Goal: Obtain resource: Download file/media

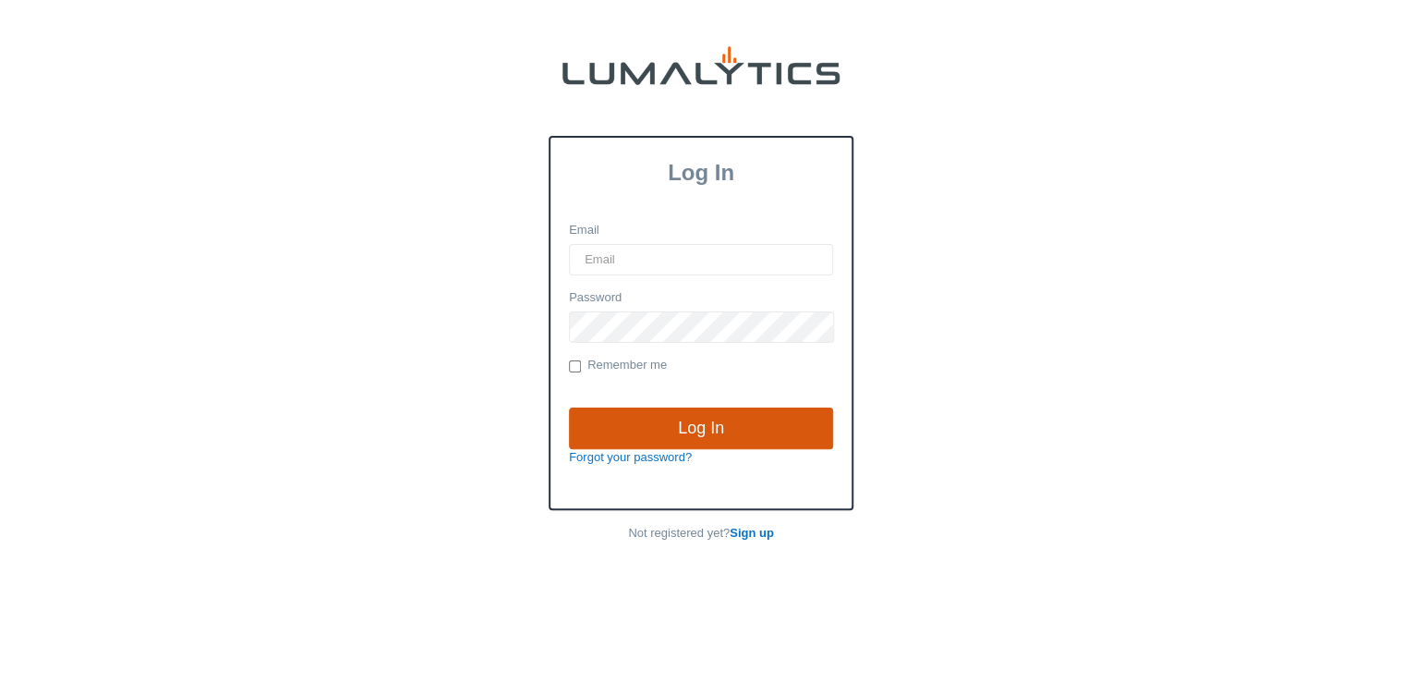
type input "lgray@valleytruckparts.com"
click at [675, 418] on input "Log In" at bounding box center [701, 428] width 264 height 42
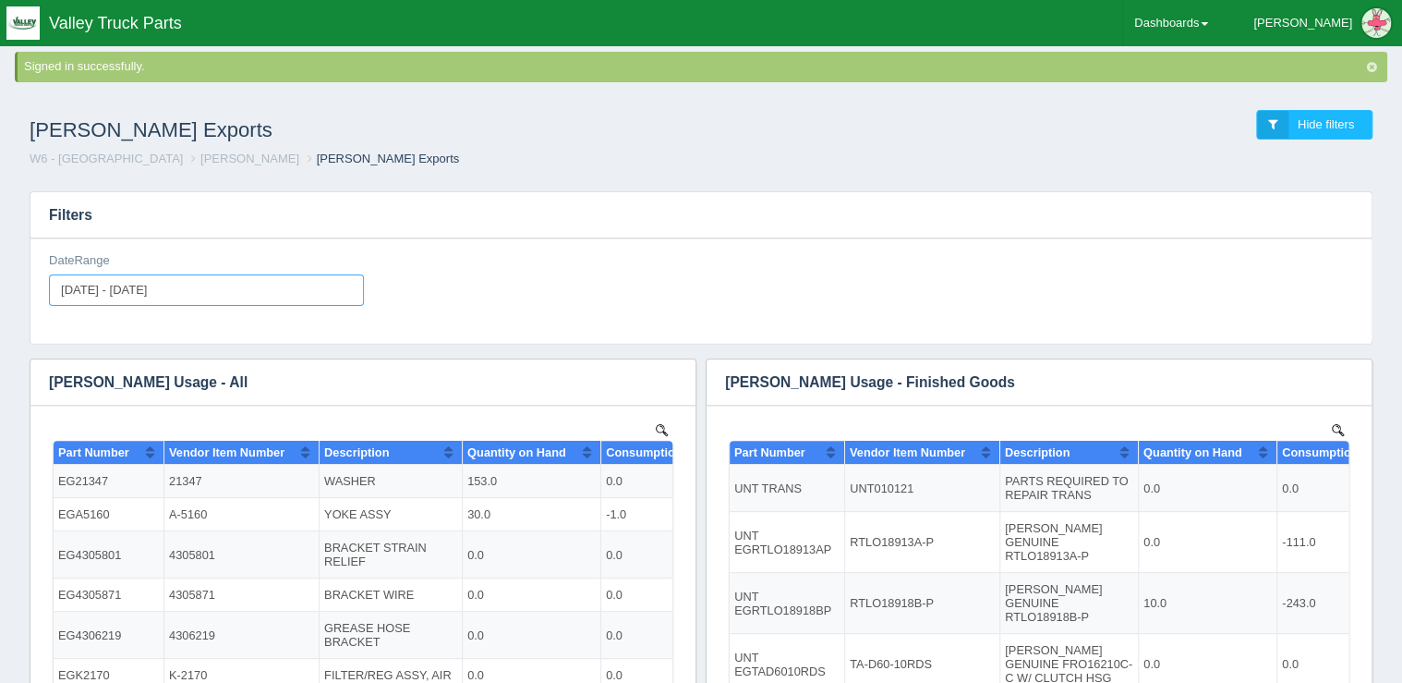
type input "[DATE]"
click at [147, 286] on input "[DATE] - [DATE]" at bounding box center [206, 289] width 315 height 31
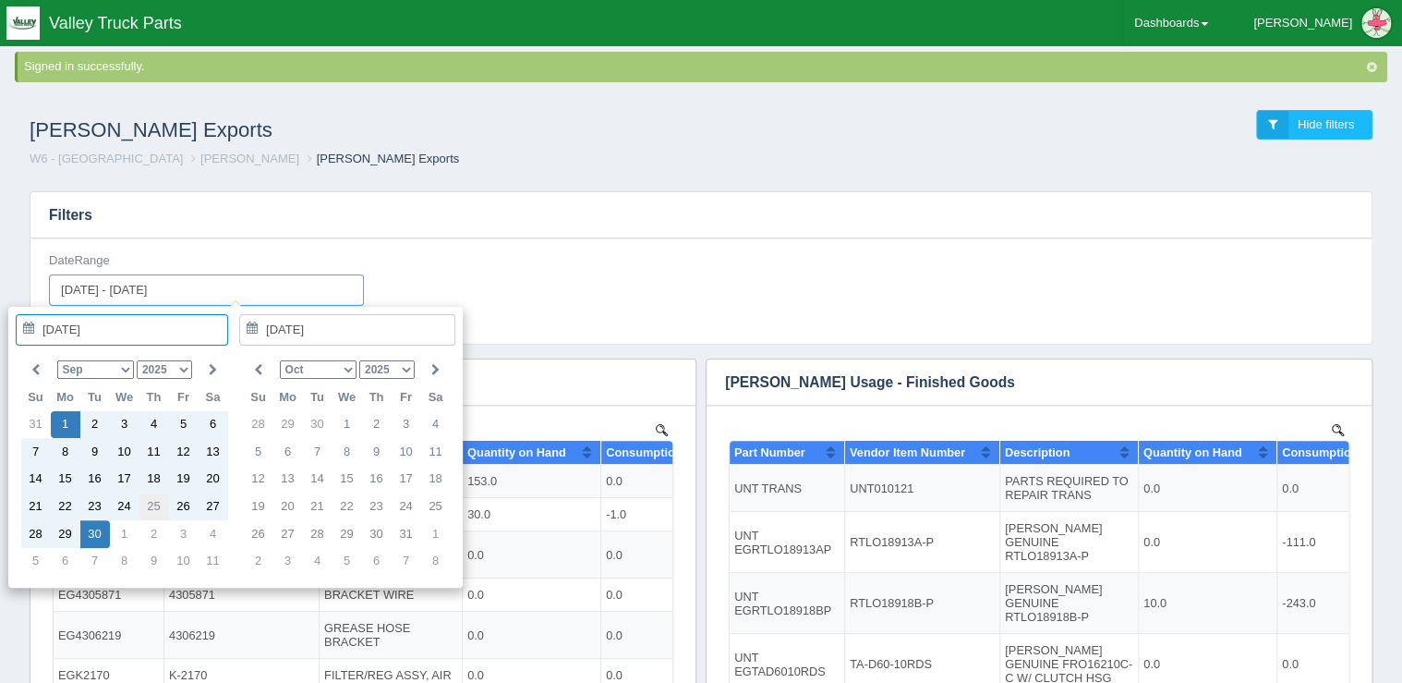
type input "[DATE]"
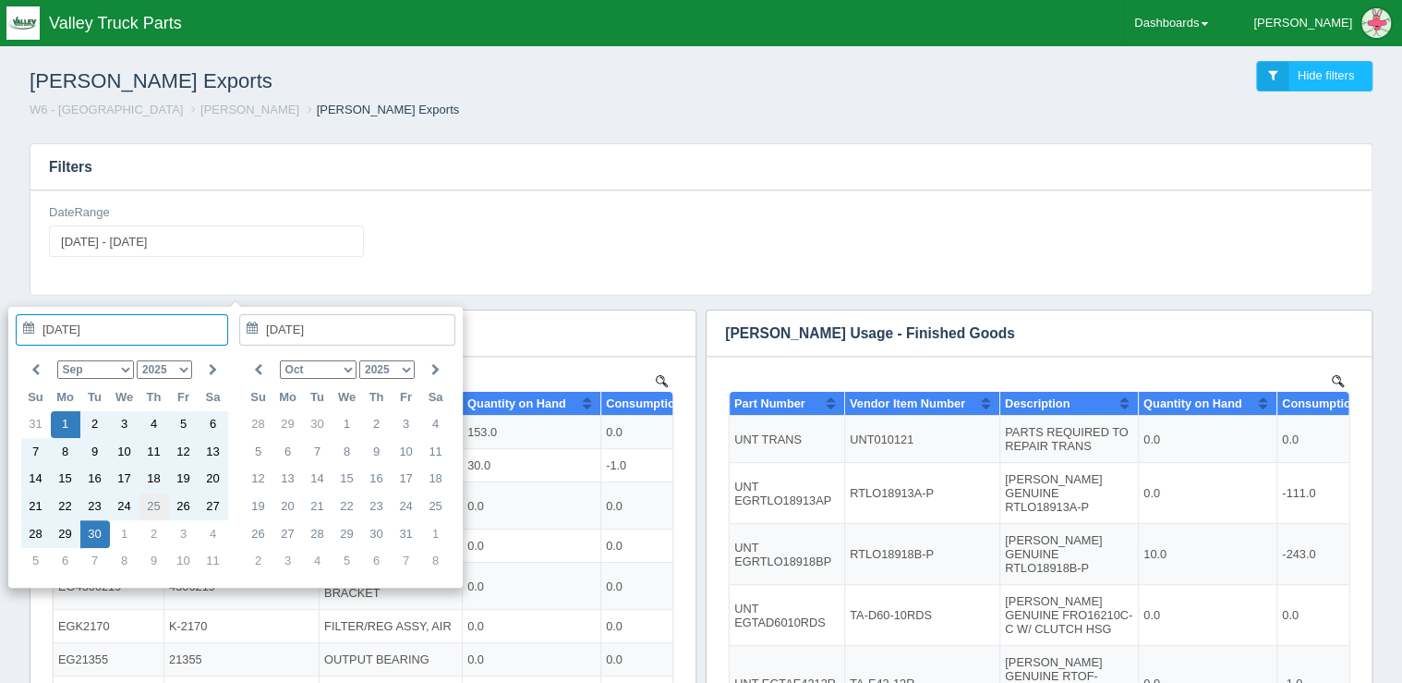
type input "[DATE]"
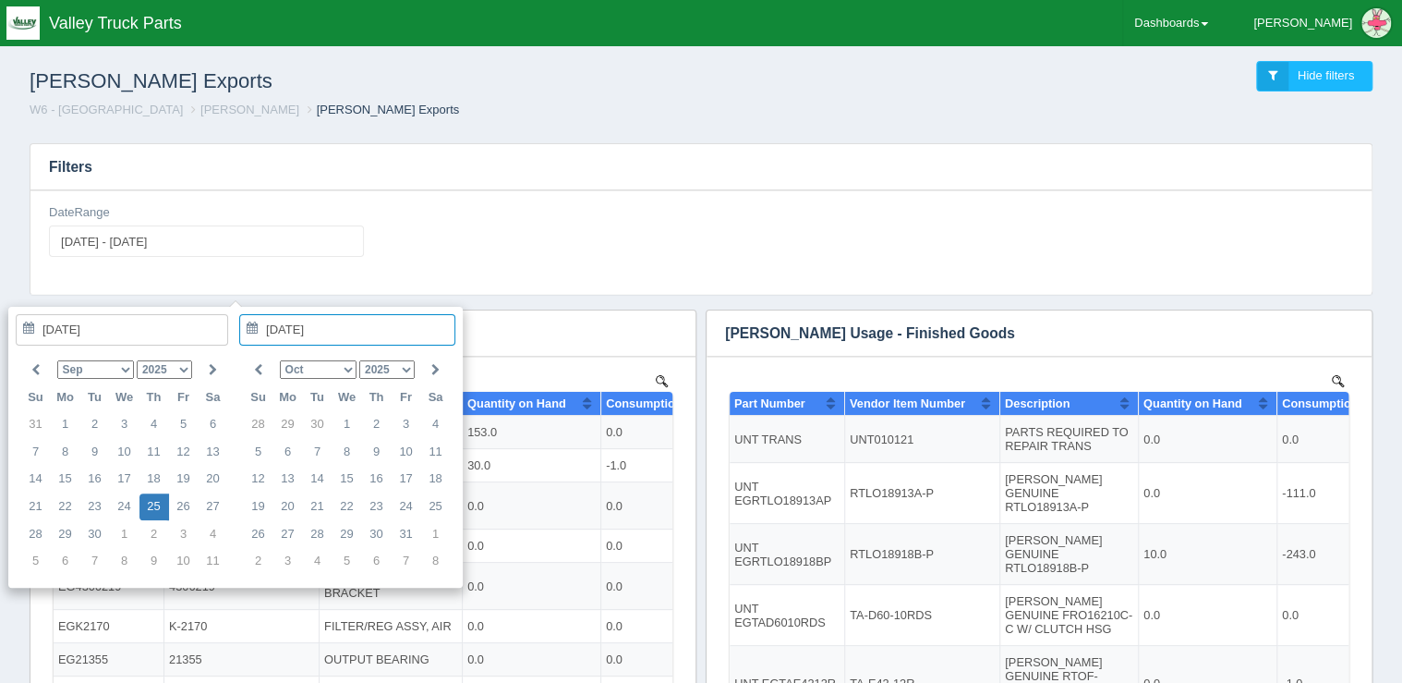
type input "[DATE] - [DATE]"
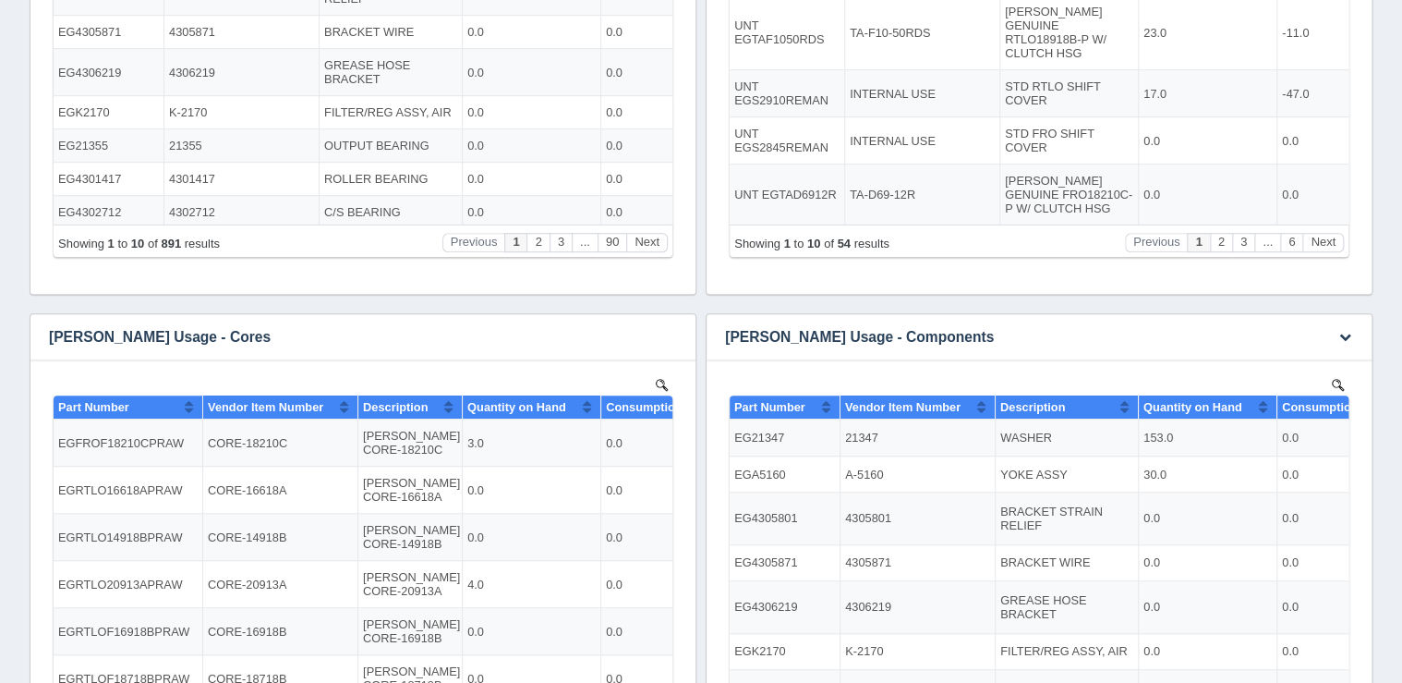
scroll to position [517, 0]
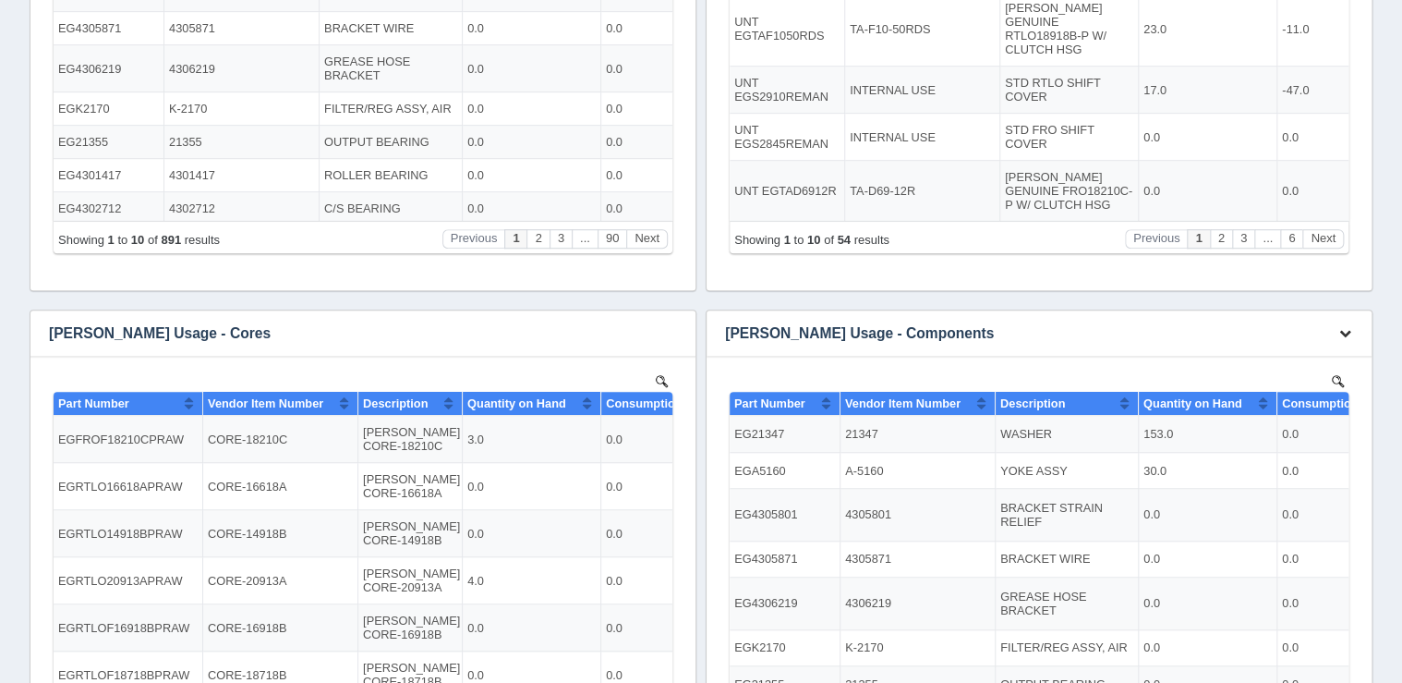
click at [1339, 335] on icon "button" at bounding box center [1345, 333] width 12 height 12
click at [1308, 358] on link "Download CSV" at bounding box center [1284, 360] width 148 height 27
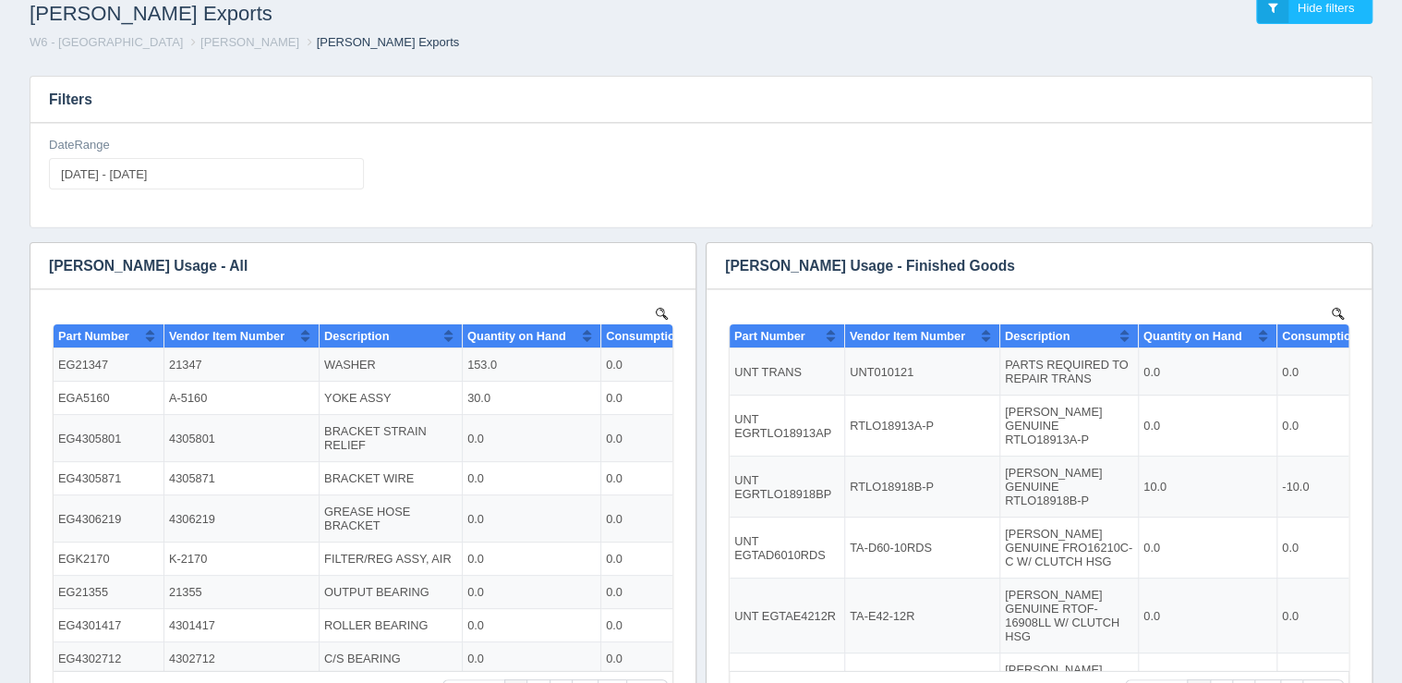
scroll to position [0, 0]
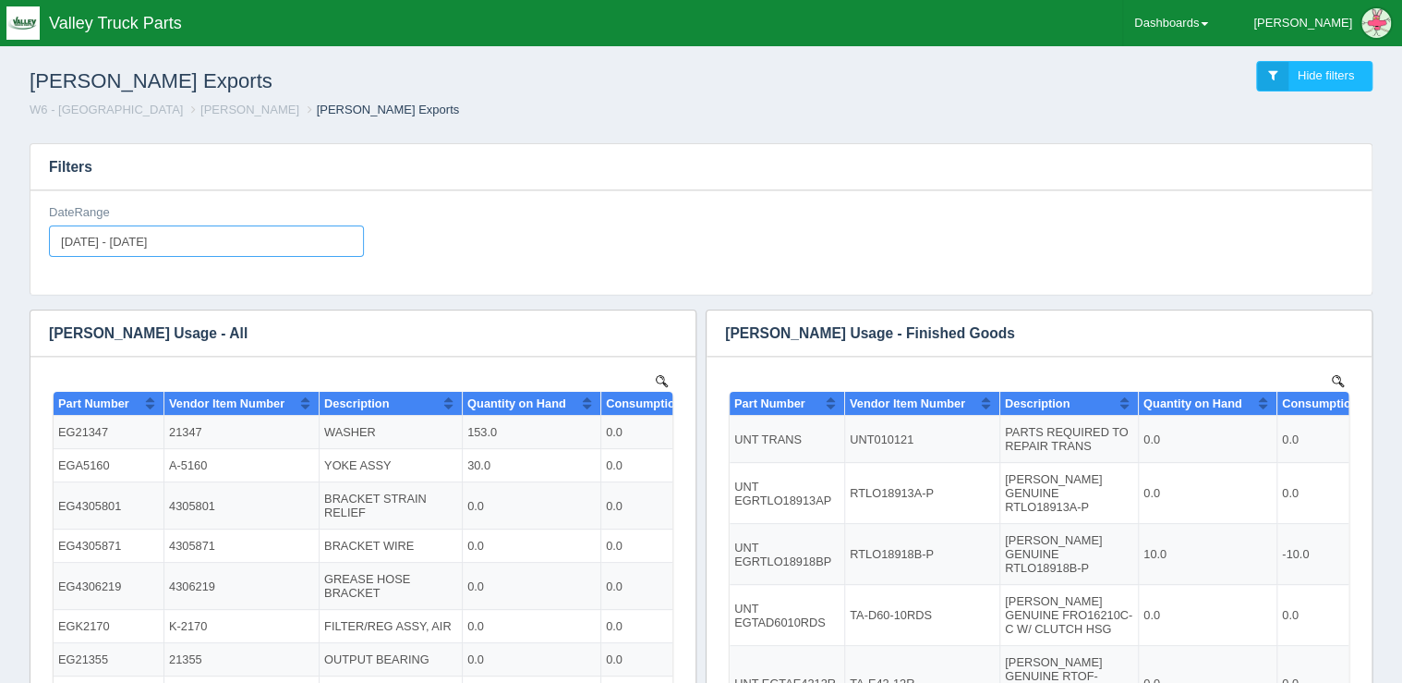
click at [126, 237] on input "[DATE] - [DATE]" at bounding box center [206, 240] width 315 height 31
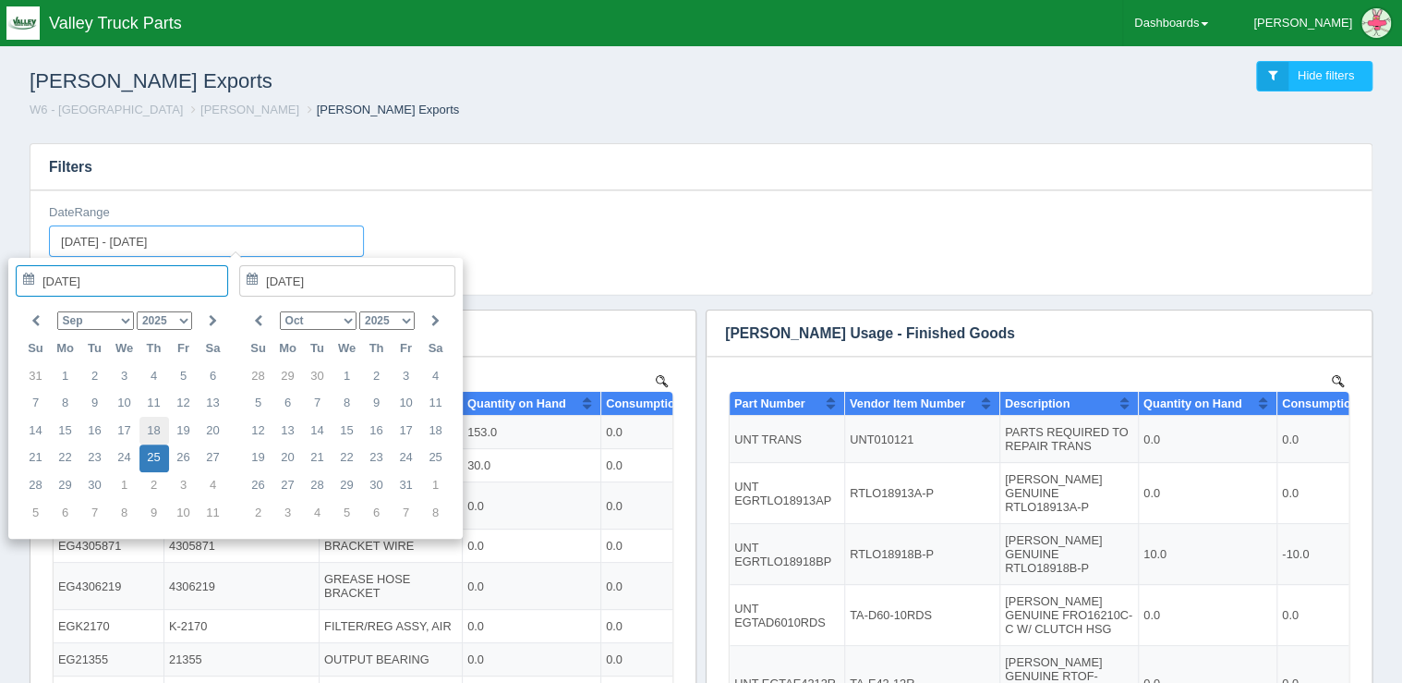
type input "[DATE]"
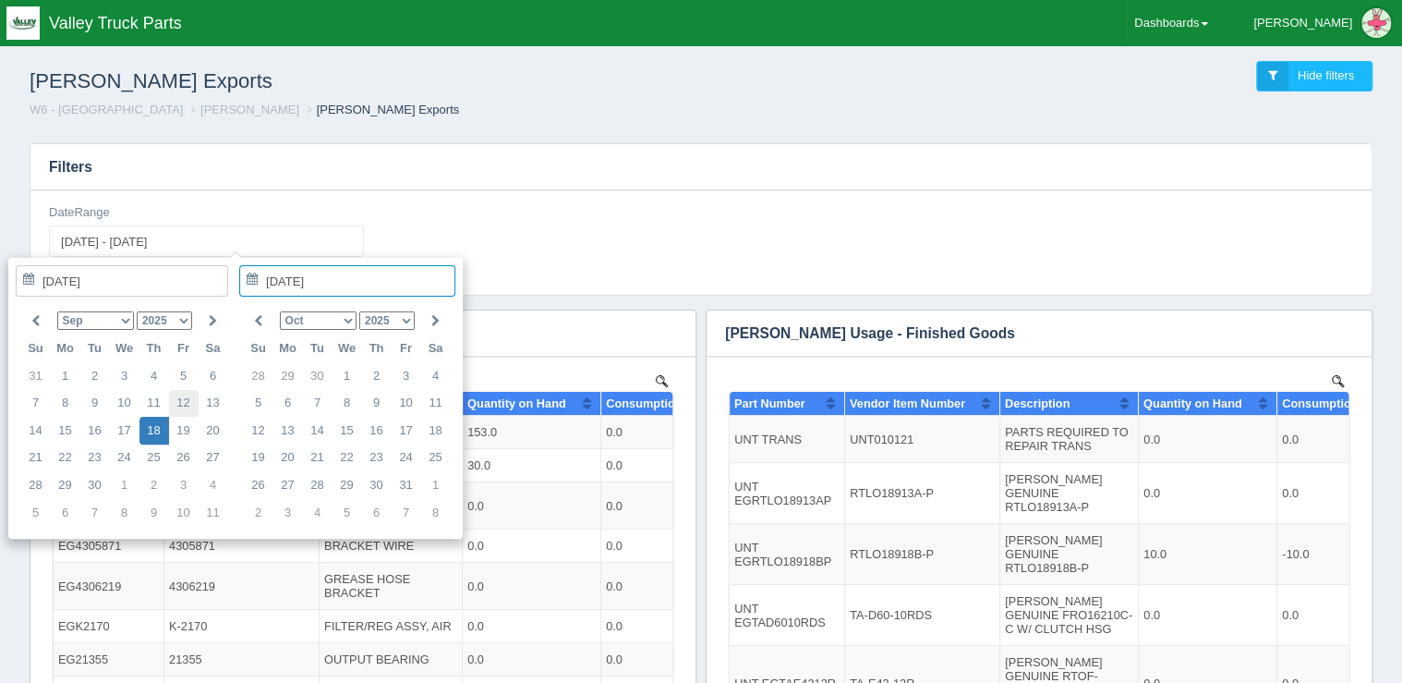
type input "[DATE]"
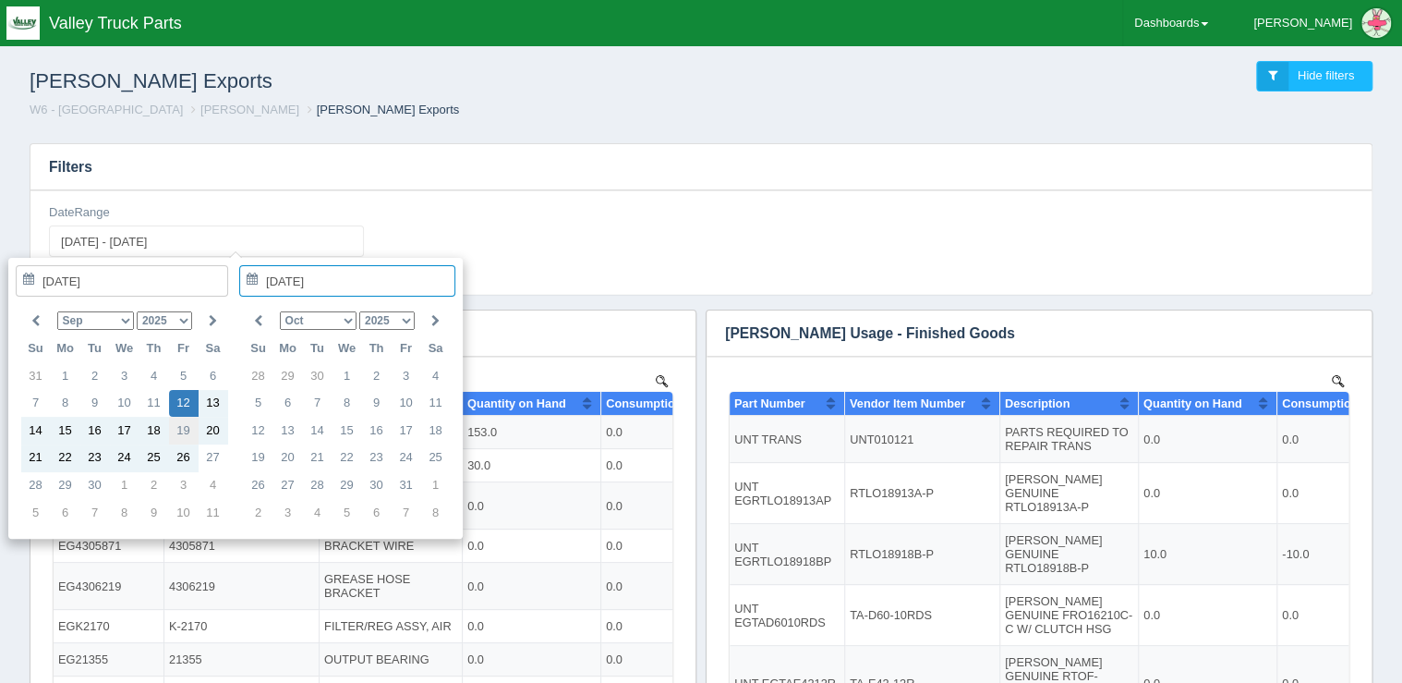
type input "[DATE]"
type input "[DATE] - [DATE]"
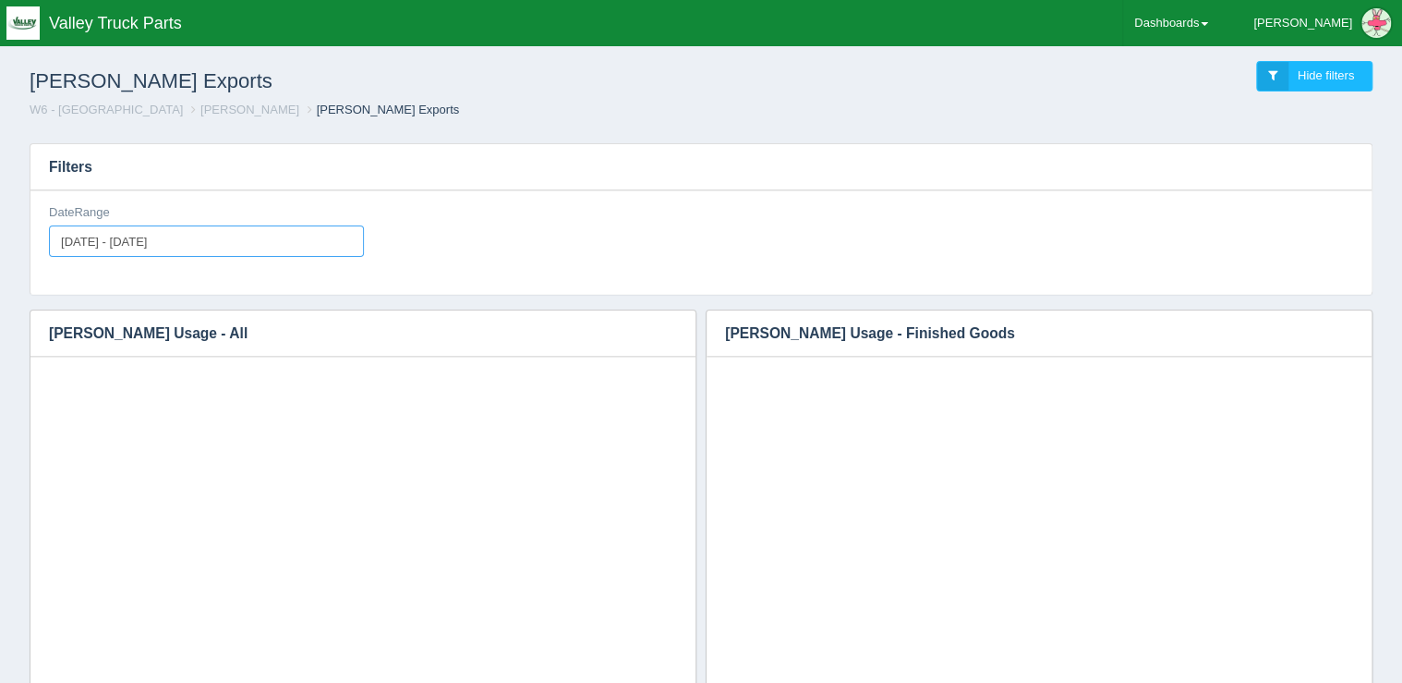
click at [168, 245] on input "[DATE] - [DATE]" at bounding box center [206, 240] width 315 height 31
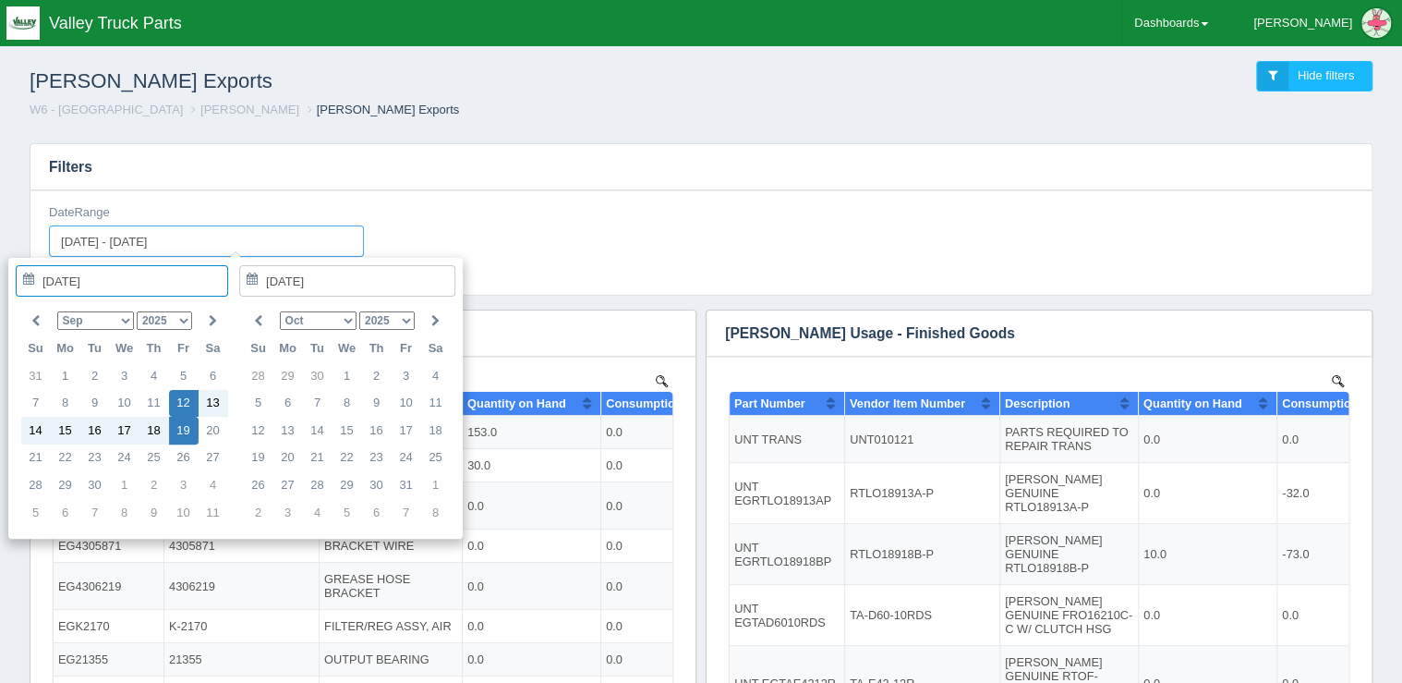
type input "[DATE]"
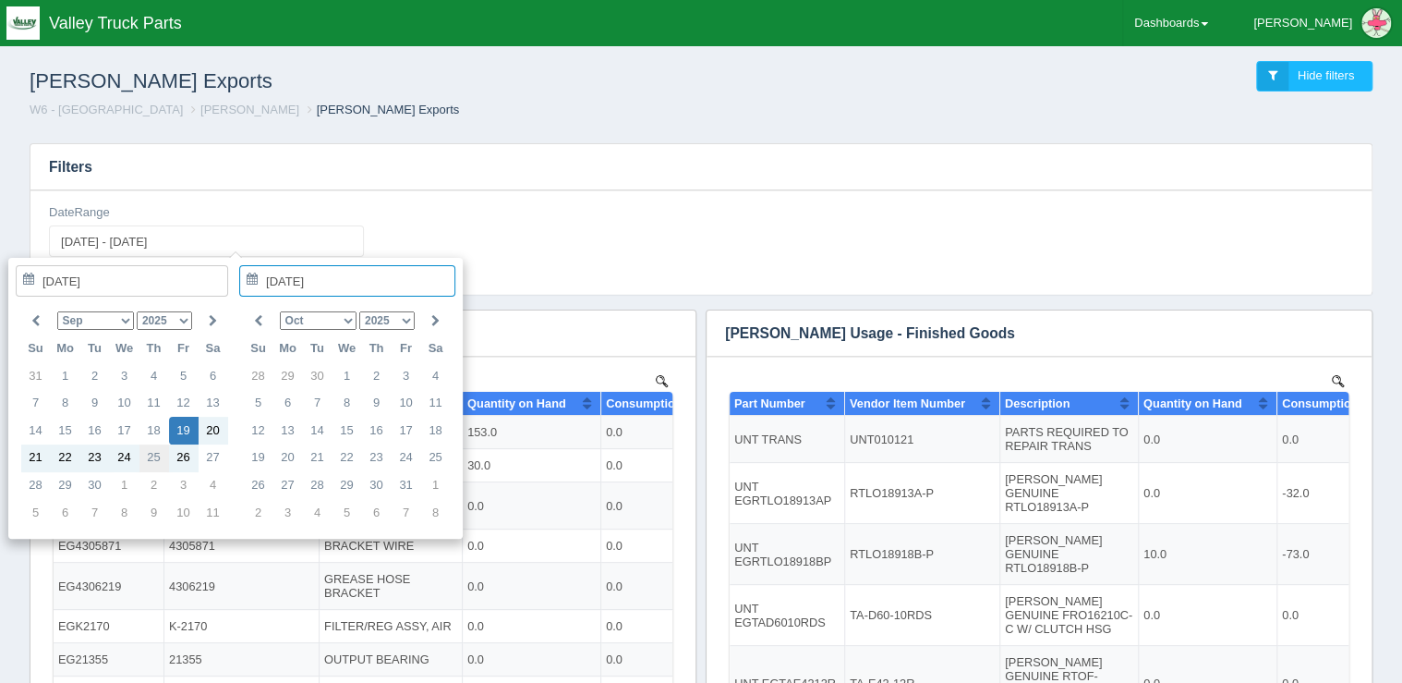
type input "[DATE]"
type input "[DATE] - [DATE]"
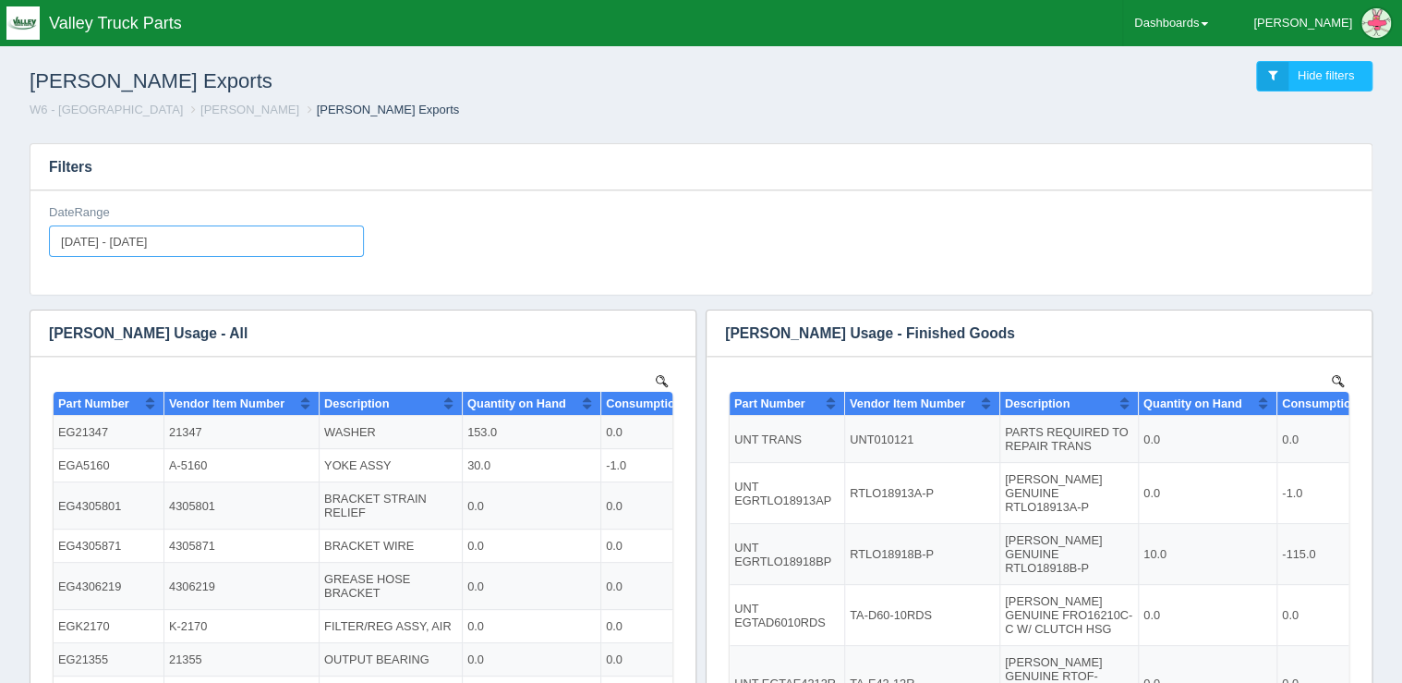
click at [225, 248] on input "[DATE] - [DATE]" at bounding box center [206, 240] width 315 height 31
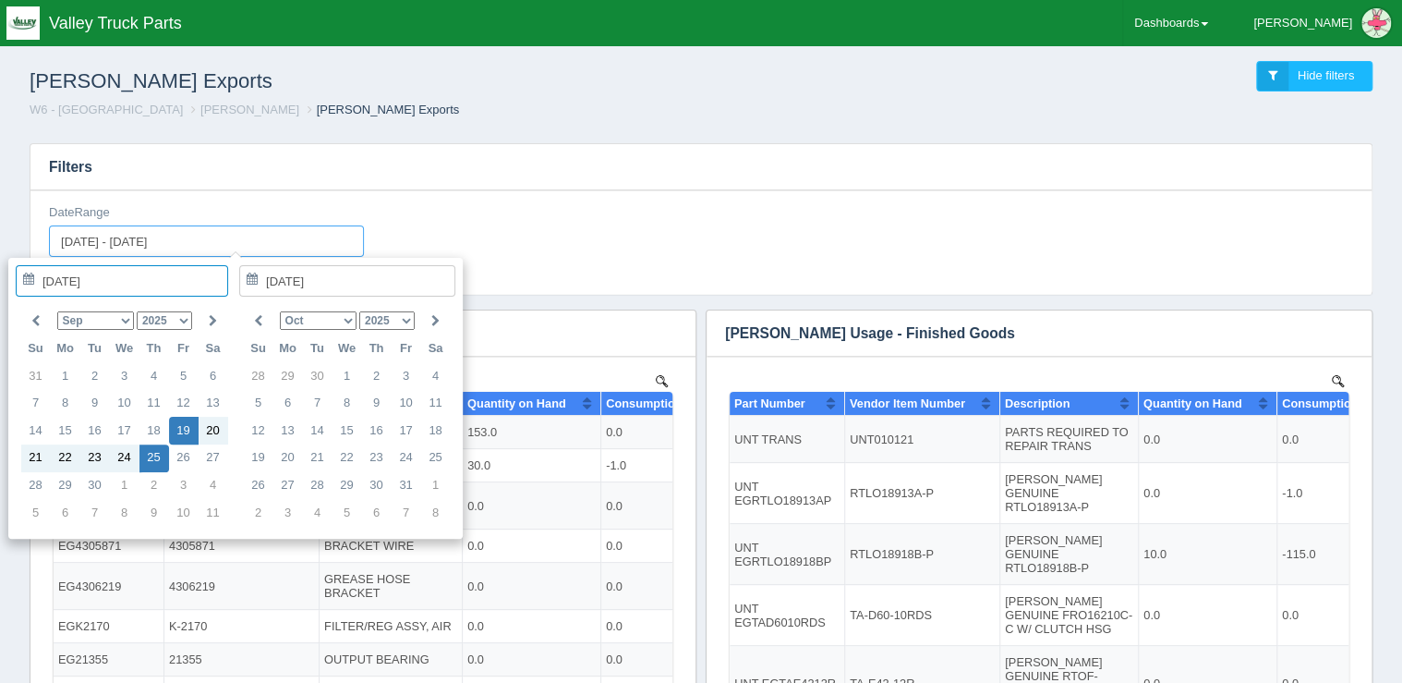
type input "[DATE]"
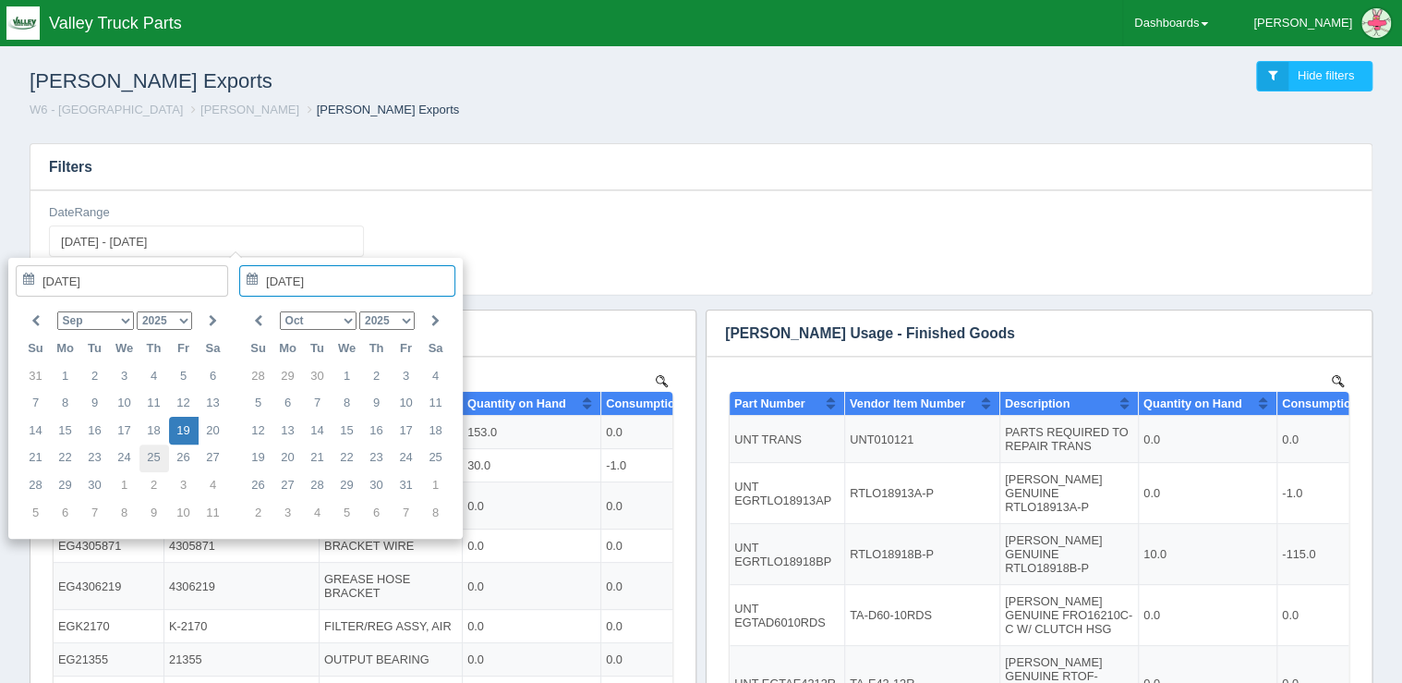
type input "[DATE]"
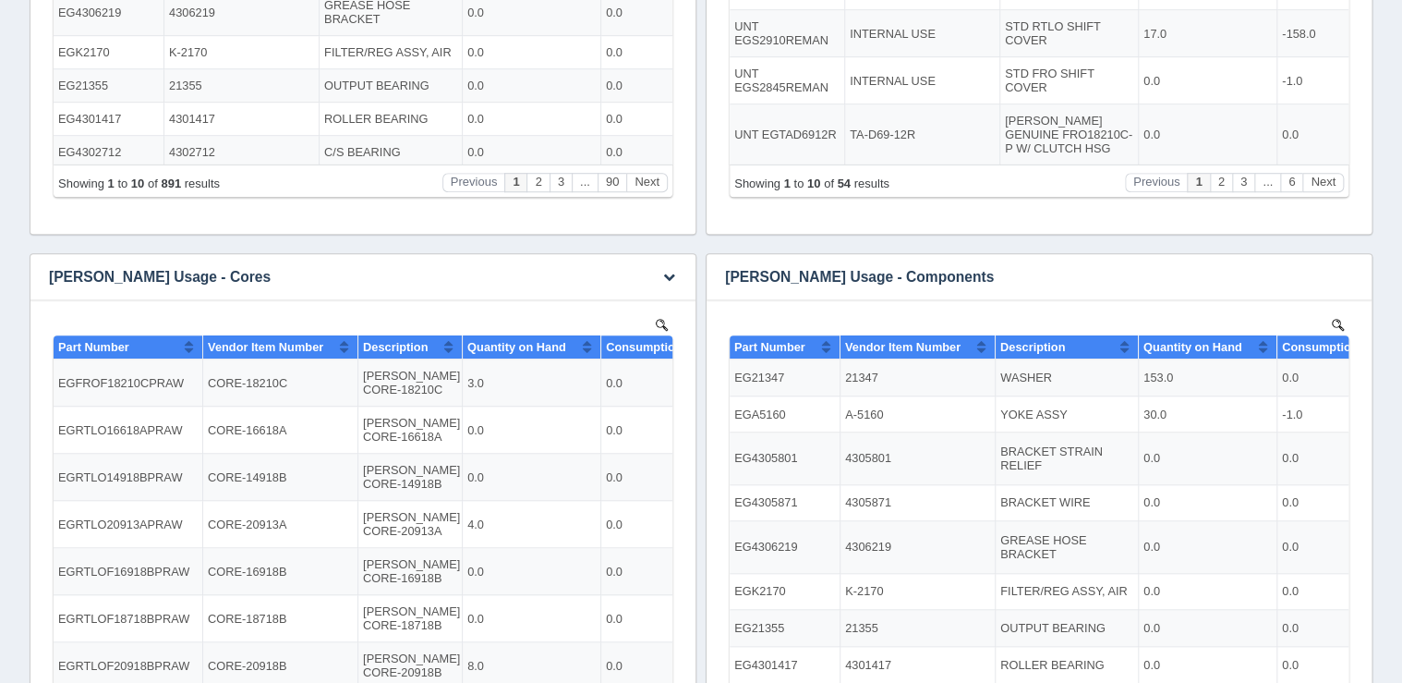
scroll to position [591, 0]
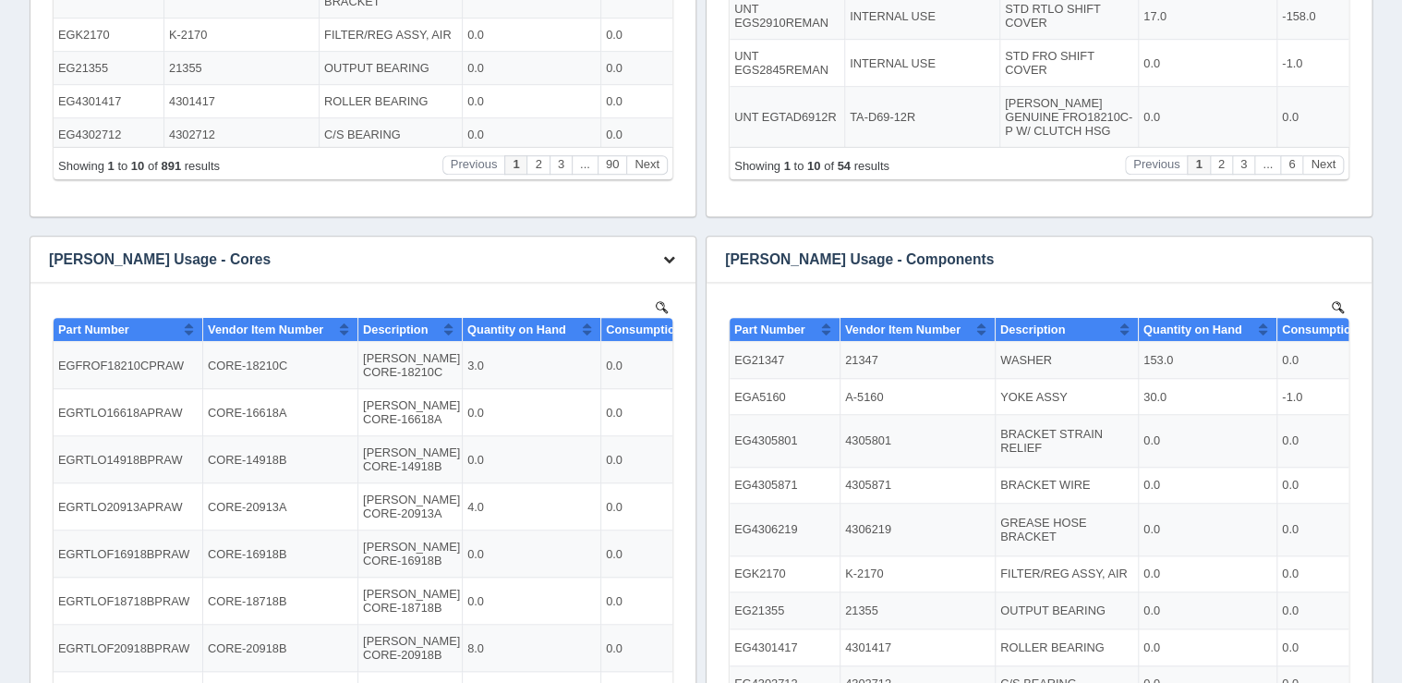
click at [667, 258] on icon "button" at bounding box center [669, 259] width 12 height 12
click at [609, 281] on link "Download CSV" at bounding box center [608, 286] width 148 height 27
